Goal: Use online tool/utility: Utilize a website feature to perform a specific function

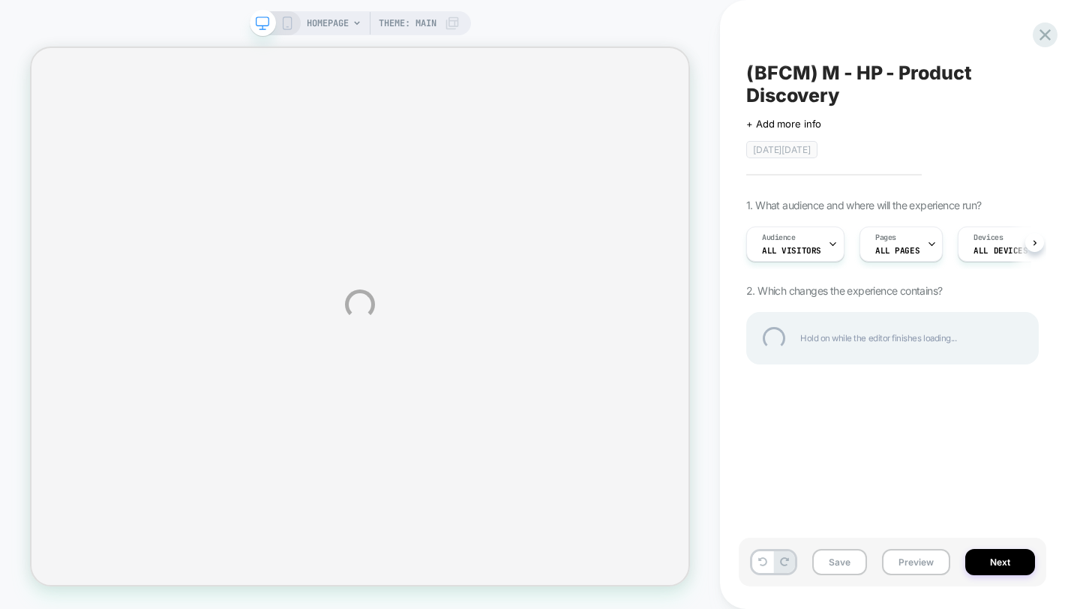
click at [897, 238] on div "HOMEPAGE Theme: MAIN (BFCM) M - HP - Product Discovery Click to edit experience…" at bounding box center [540, 304] width 1080 height 609
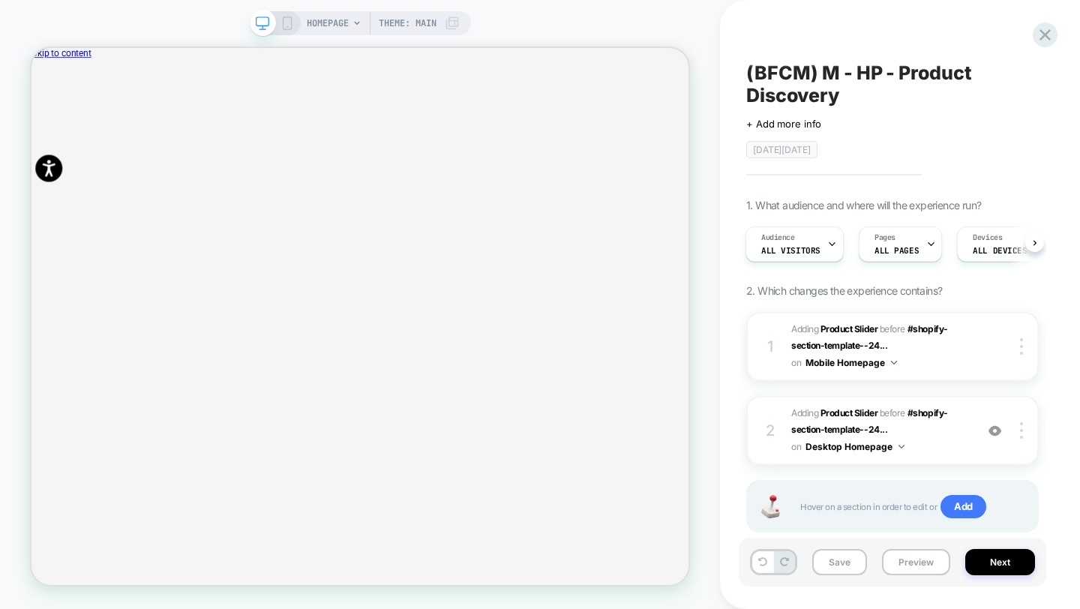
scroll to position [0, 1753]
click at [991, 434] on img at bounding box center [995, 431] width 13 height 13
click at [996, 430] on img at bounding box center [995, 431] width 13 height 13
click at [999, 429] on img at bounding box center [995, 431] width 13 height 13
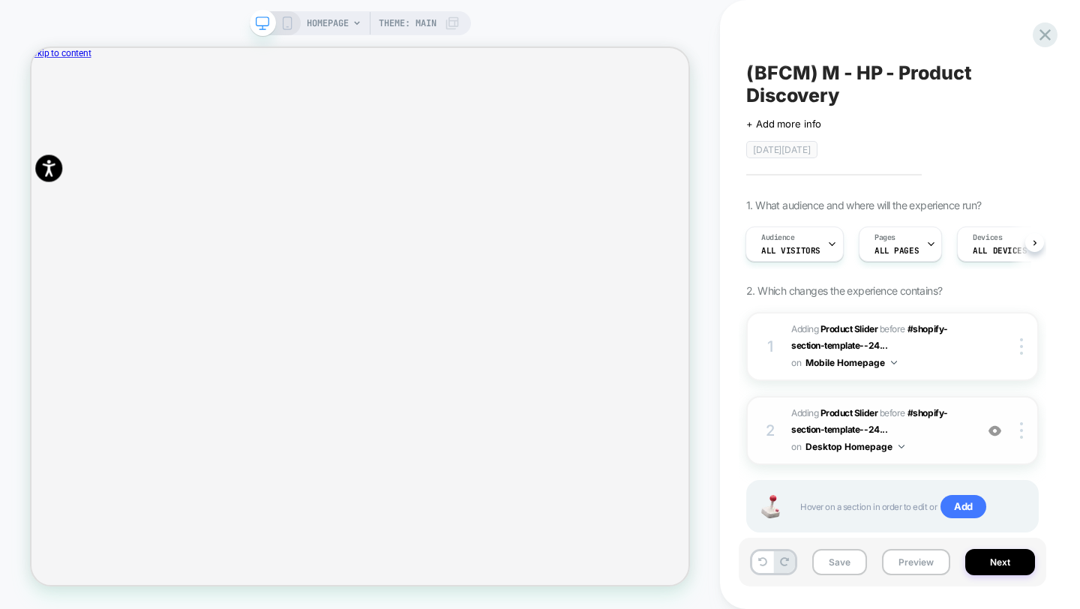
scroll to position [0, 876]
click at [1054, 30] on icon at bounding box center [1045, 35] width 20 height 20
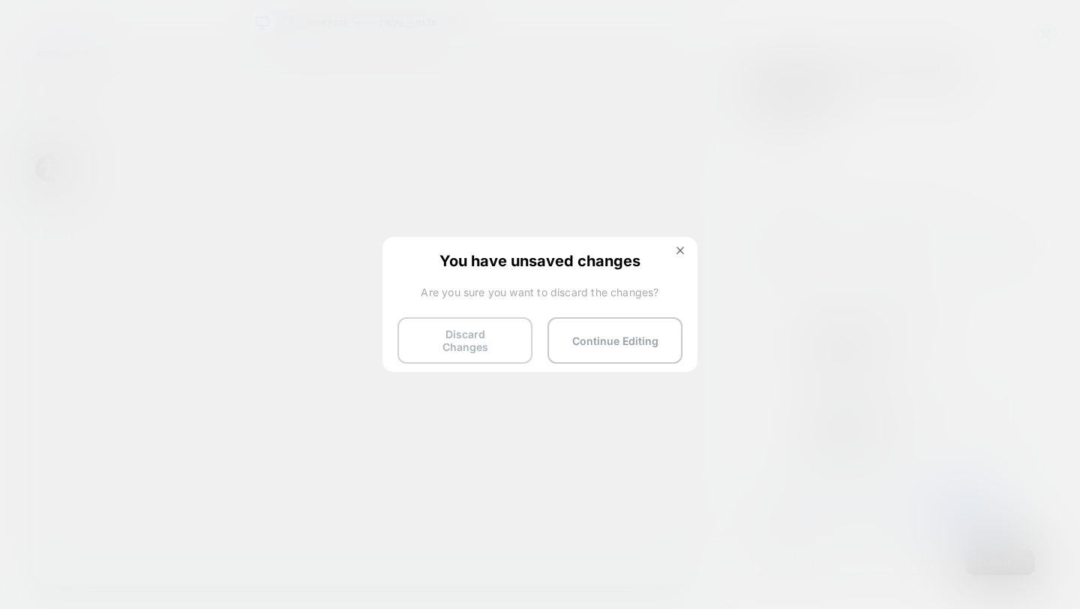
click at [462, 344] on button "Discard Changes" at bounding box center [465, 340] width 135 height 47
